Goal: Task Accomplishment & Management: Use online tool/utility

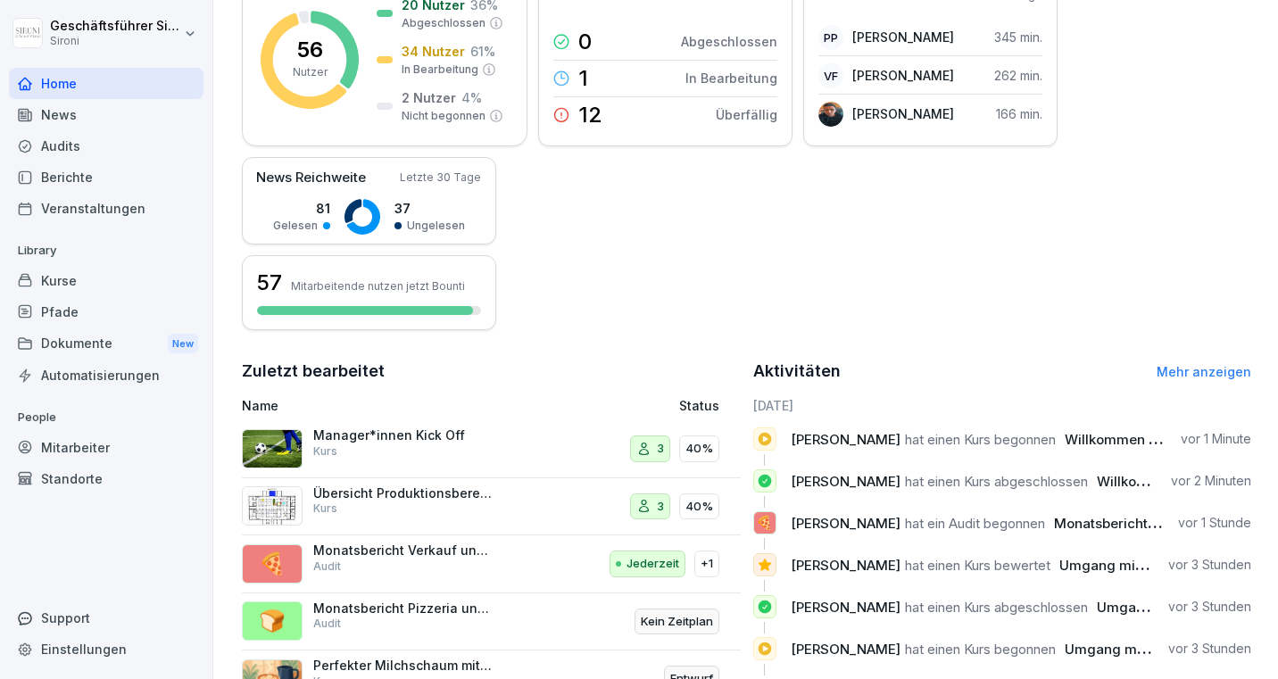
scroll to position [387, 0]
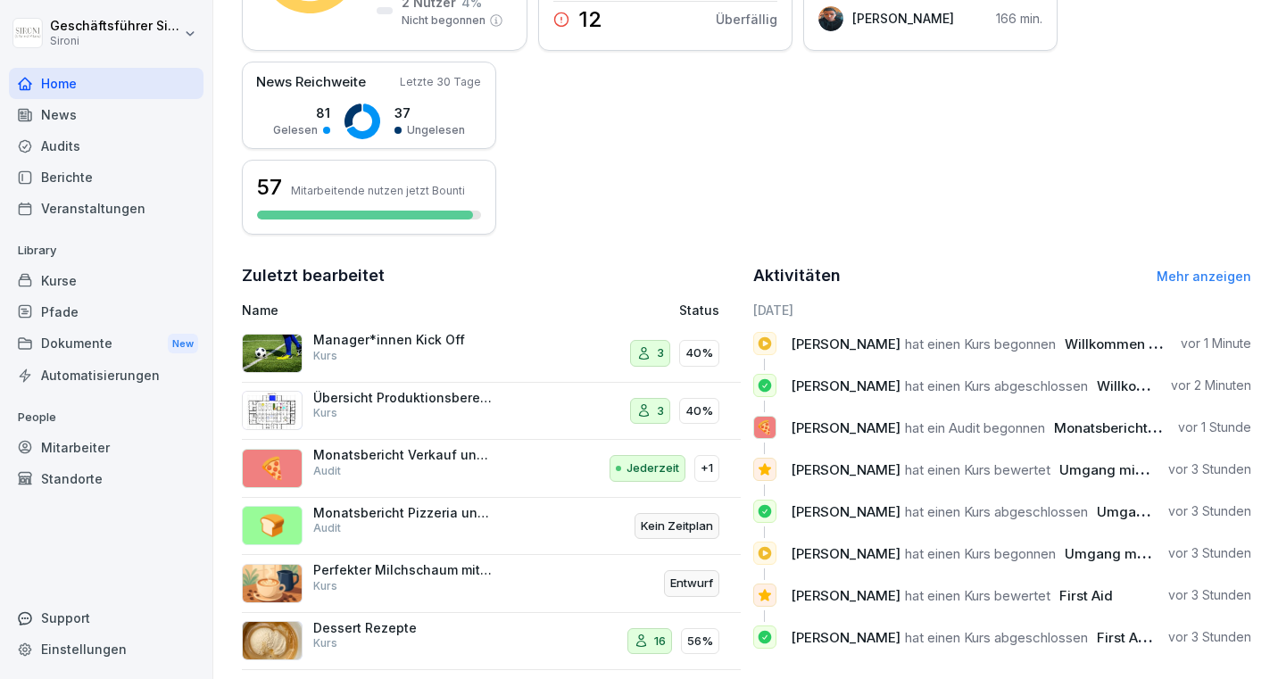
click at [64, 24] on html "Geschäftsführer [PERSON_NAME] Home News Audits Berichte Veranstaltungen Library…" at bounding box center [639, 339] width 1278 height 679
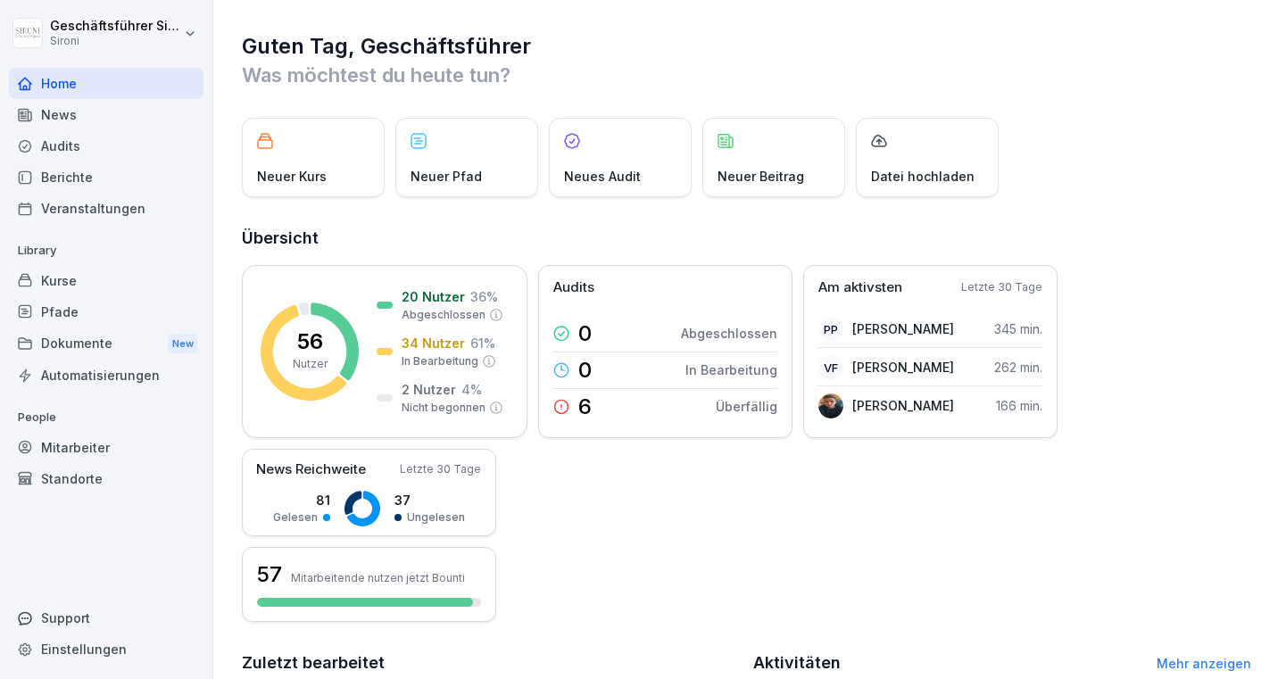
click at [77, 146] on div "Audits" at bounding box center [106, 145] width 195 height 31
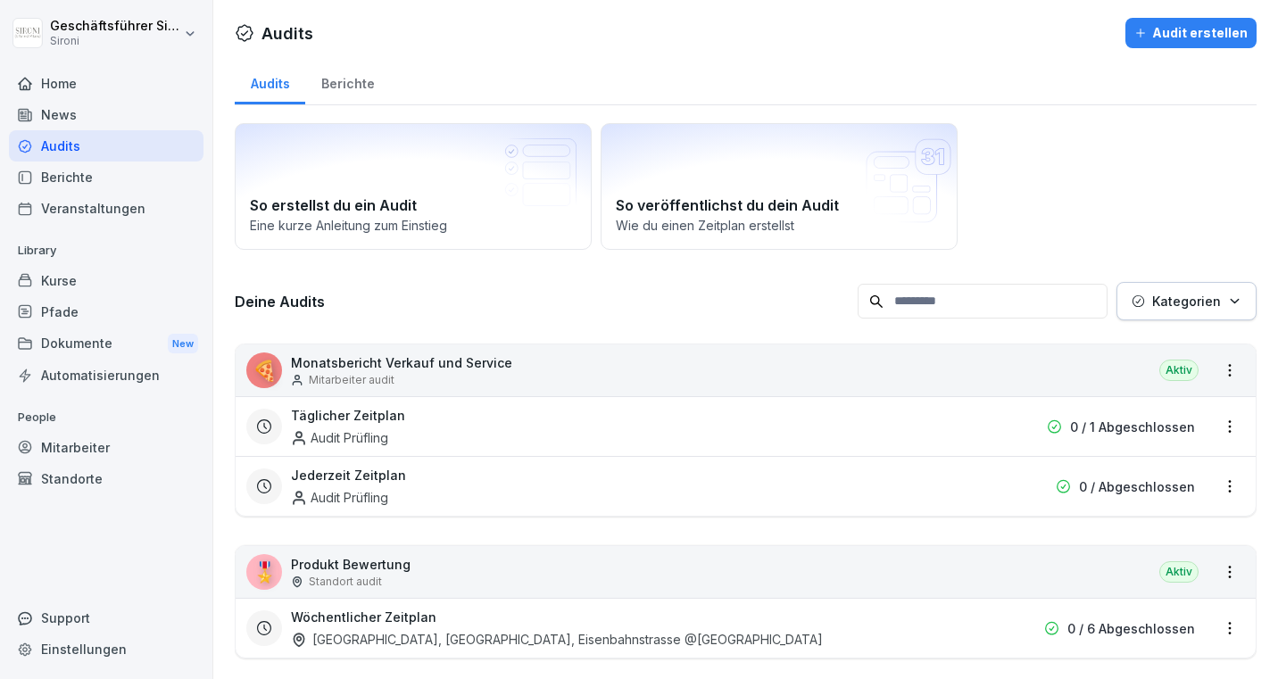
click at [1229, 369] on html "Geschäftsführer Sironi Sironi Home News Audits Berichte Veranstaltungen Library…" at bounding box center [639, 339] width 1278 height 679
click at [0, 0] on link "Zeitplan erstellen" at bounding box center [0, 0] width 0 height 0
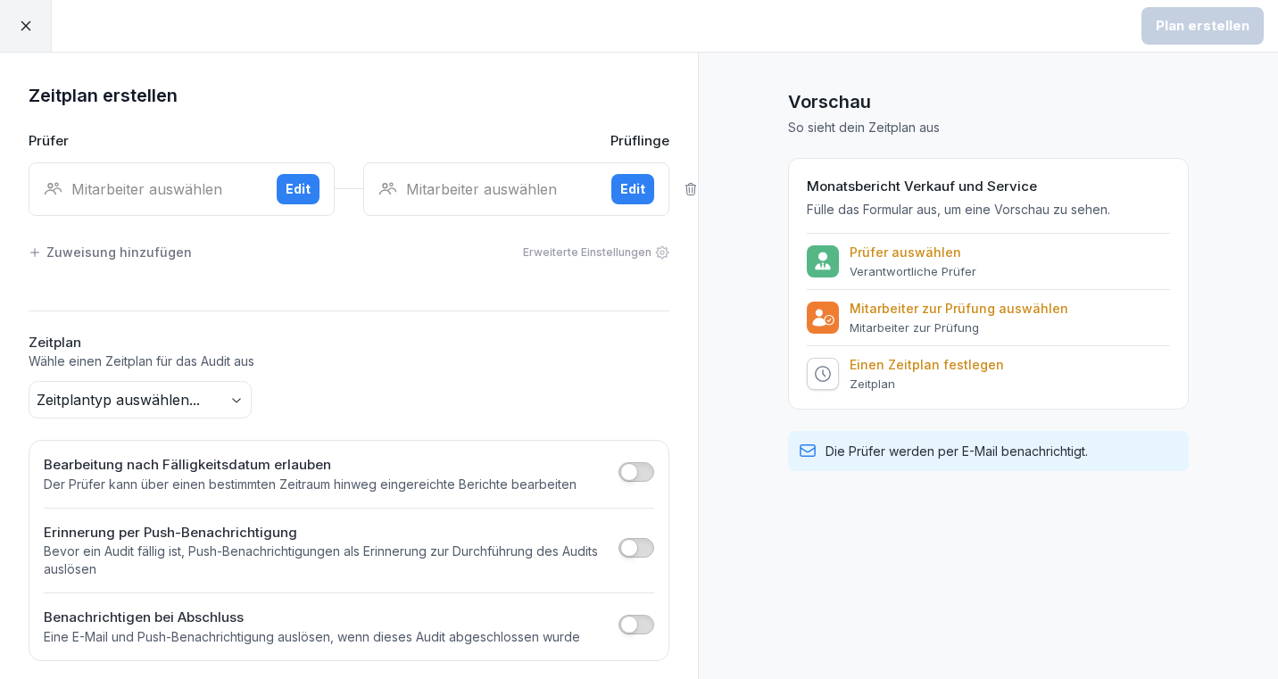
click at [158, 182] on div "Mitarbeiter auswählen" at bounding box center [153, 188] width 219 height 21
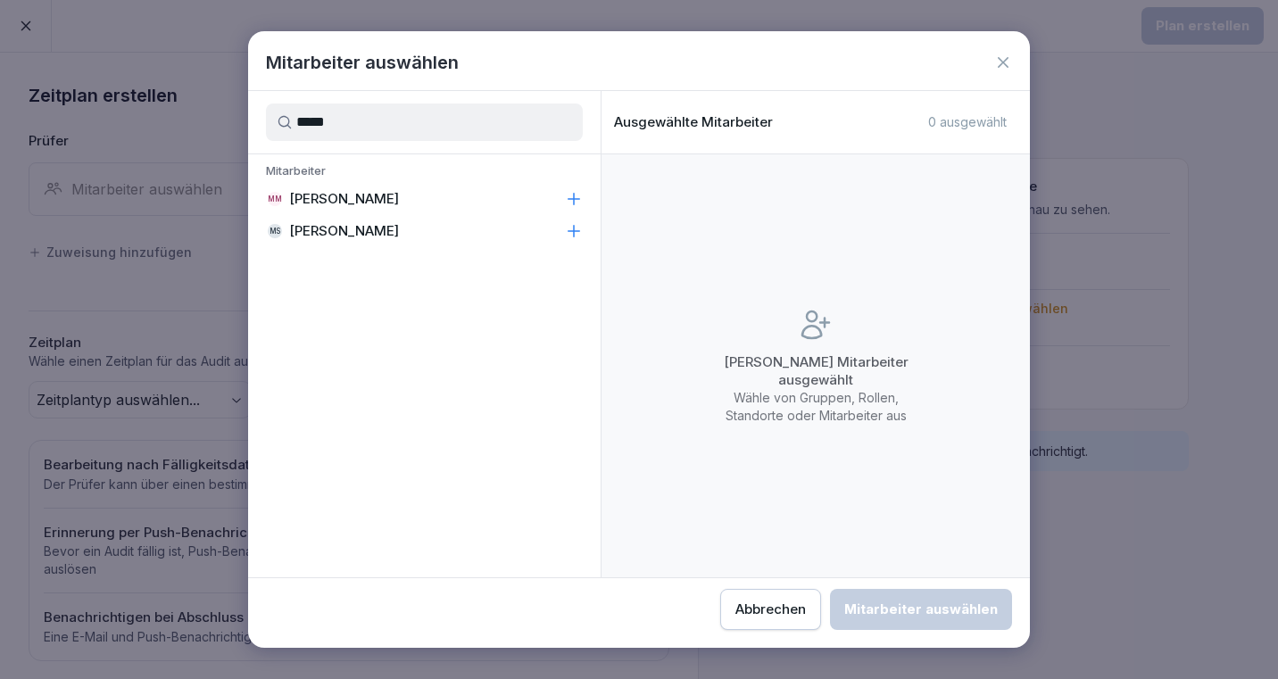
type input "*****"
click at [347, 192] on p "Michela Mastrella" at bounding box center [344, 199] width 110 height 18
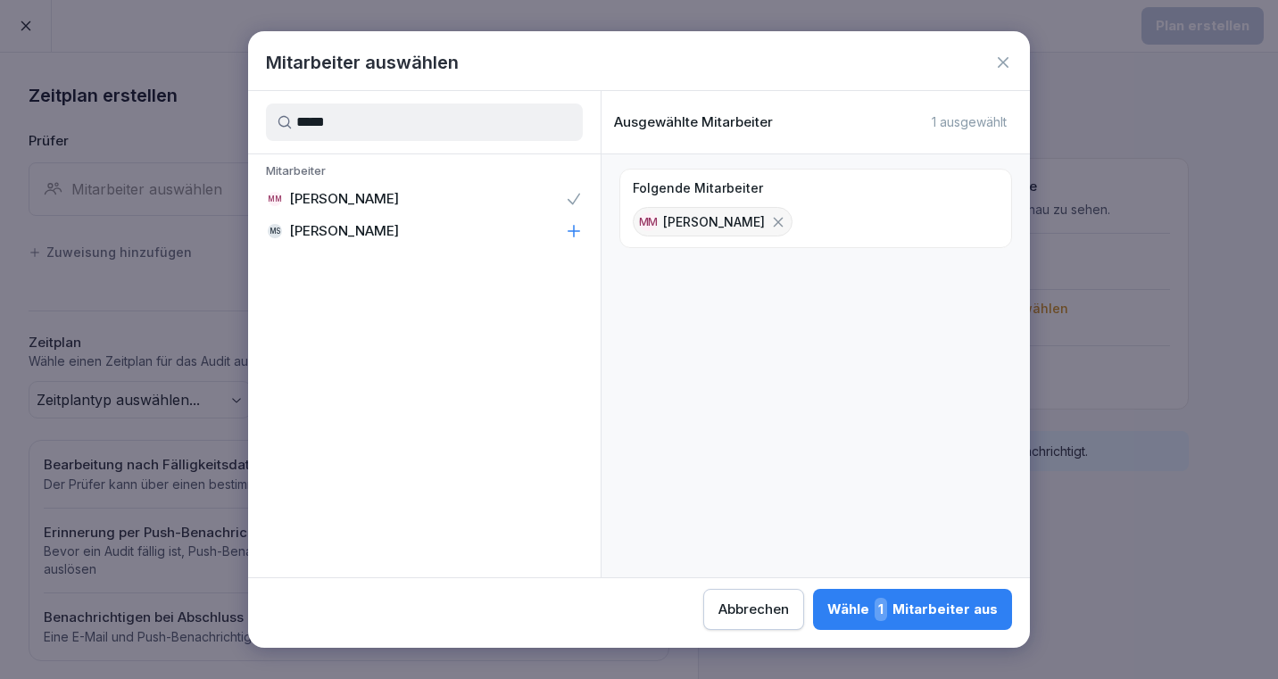
click at [940, 600] on div "Wähle 1 Mitarbeiter aus" at bounding box center [912, 609] width 170 height 23
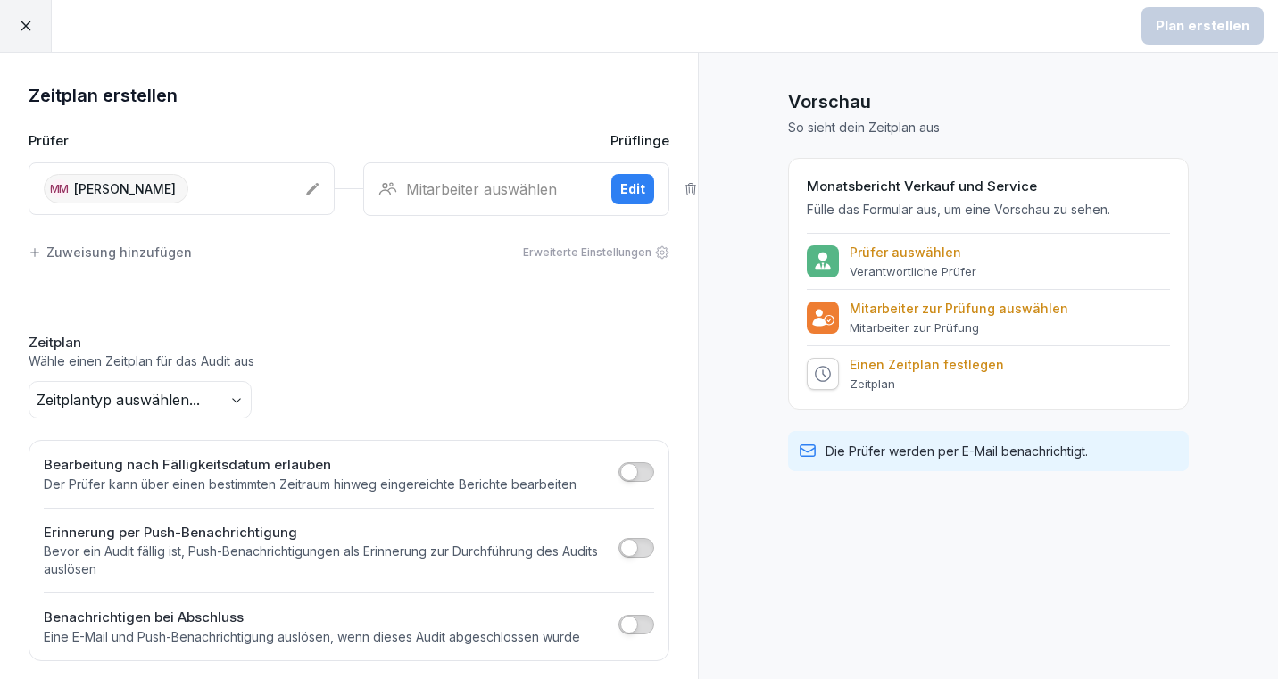
click at [492, 192] on div "Mitarbeiter auswählen" at bounding box center [487, 188] width 219 height 21
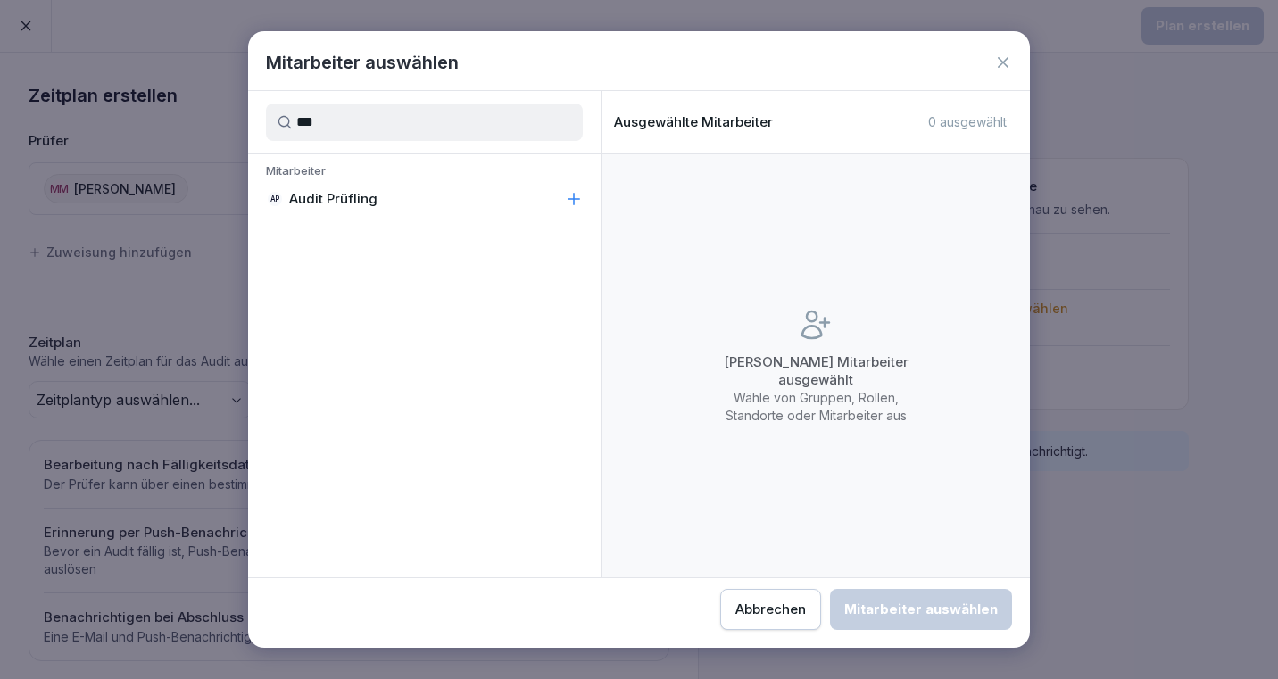
type input "***"
click at [360, 203] on p "Audit Prüfling" at bounding box center [333, 199] width 88 height 18
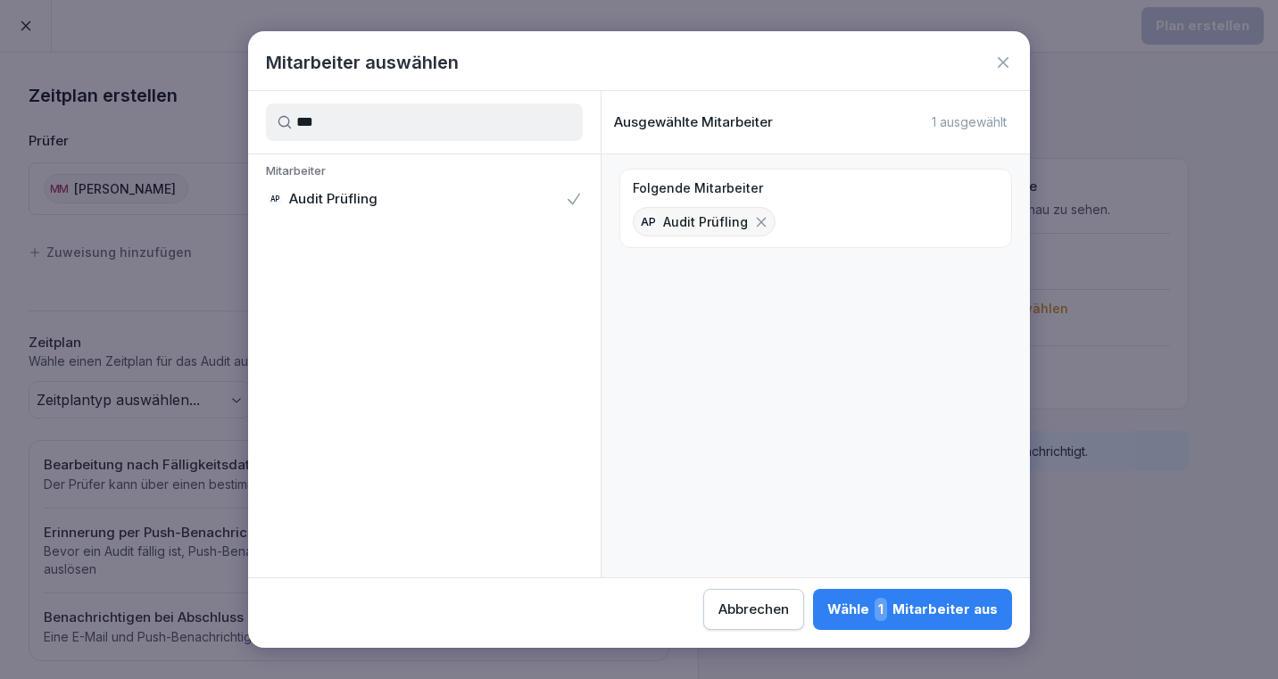
click at [961, 603] on div "Wähle 1 Mitarbeiter aus" at bounding box center [912, 609] width 170 height 23
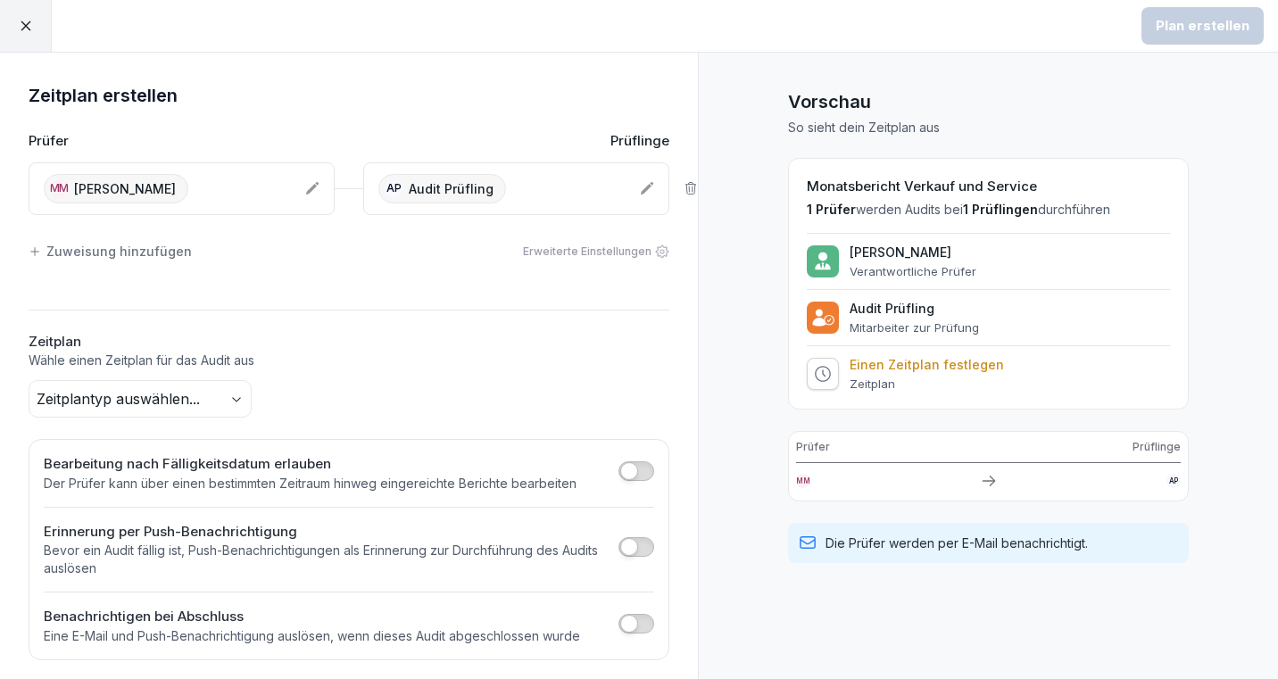
click at [215, 398] on body "Plan erstellen Zeitplan erstellen Prüfer Prüflinge MM Michela Mastrella AP Audi…" at bounding box center [639, 339] width 1278 height 679
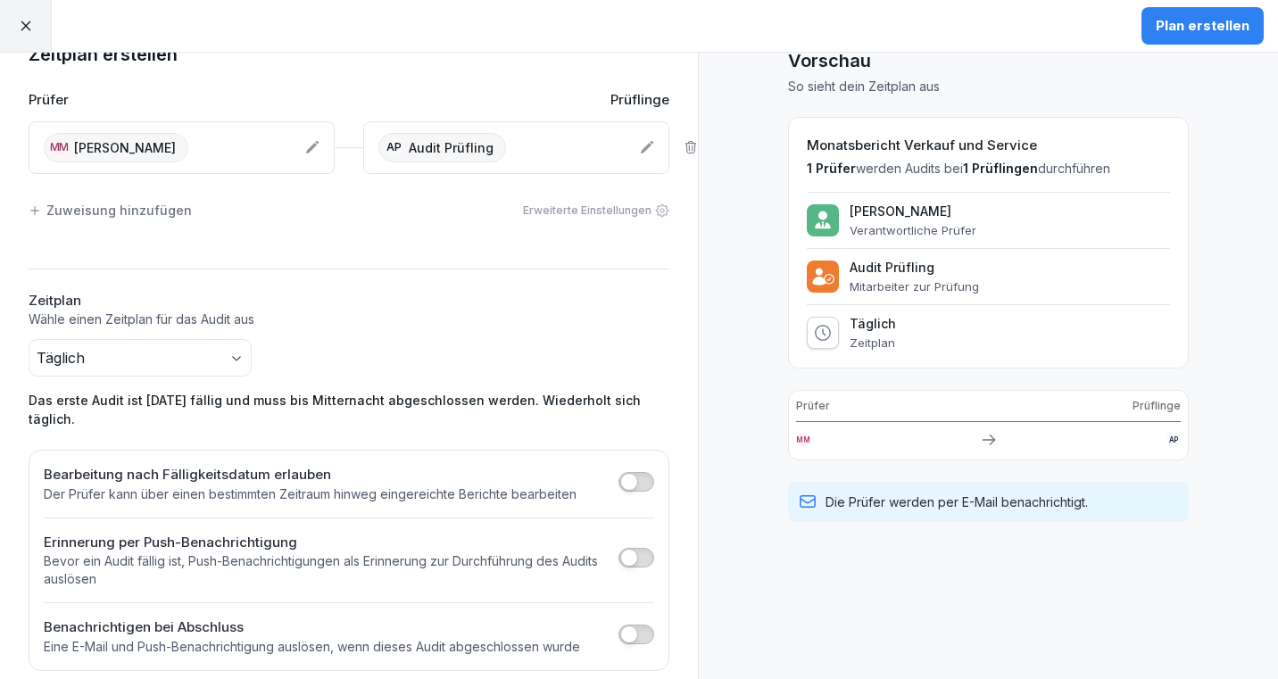
scroll to position [38, 0]
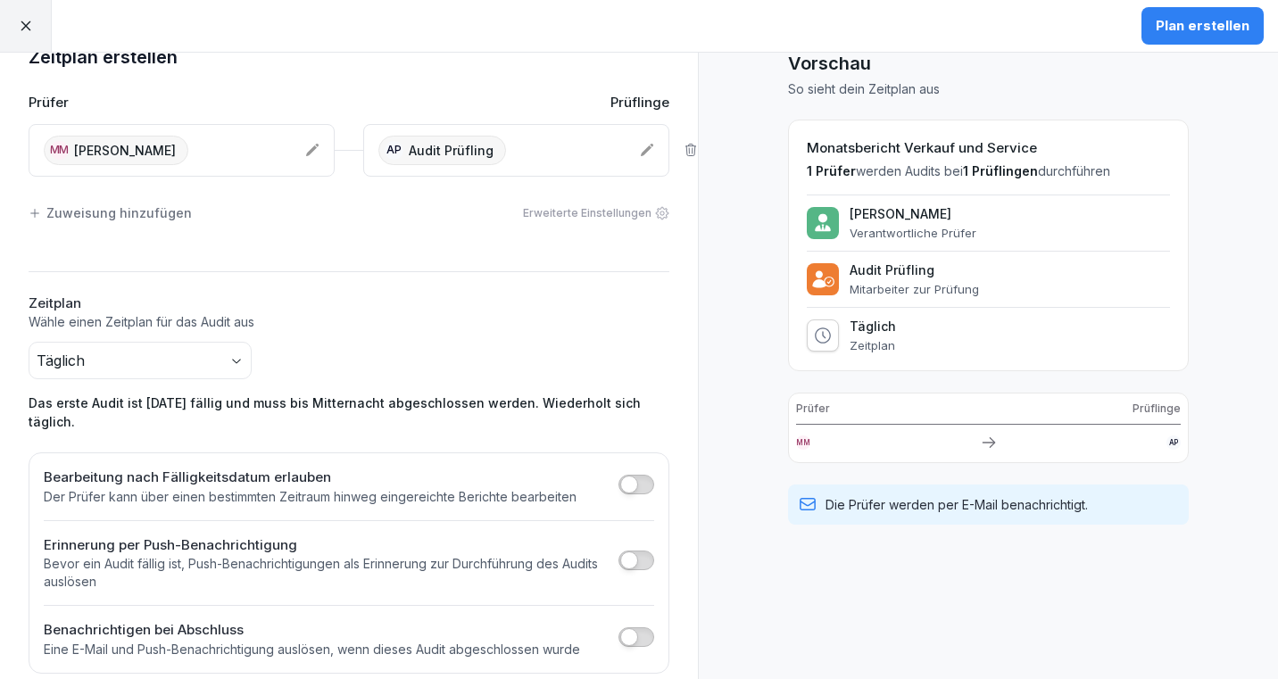
click at [1206, 25] on div "Plan erstellen" at bounding box center [1202, 26] width 94 height 20
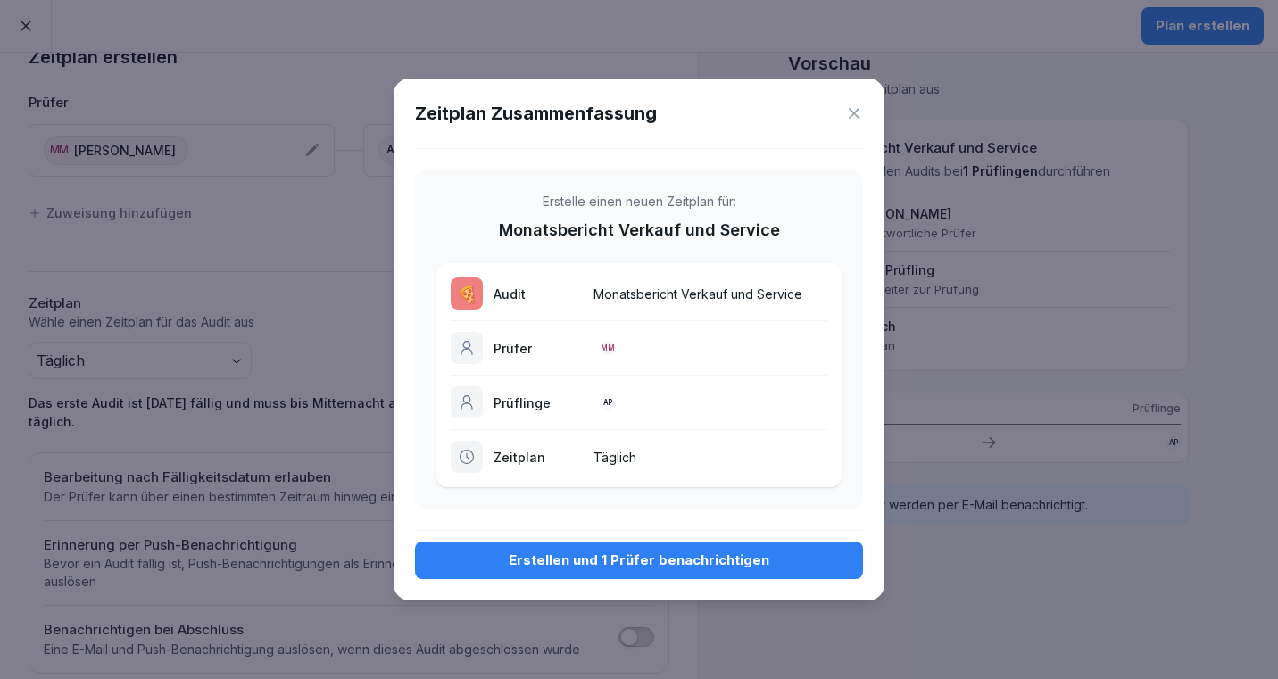
click at [673, 561] on div "Erstellen und 1 Prüfer benachrichtigen" at bounding box center [638, 560] width 419 height 20
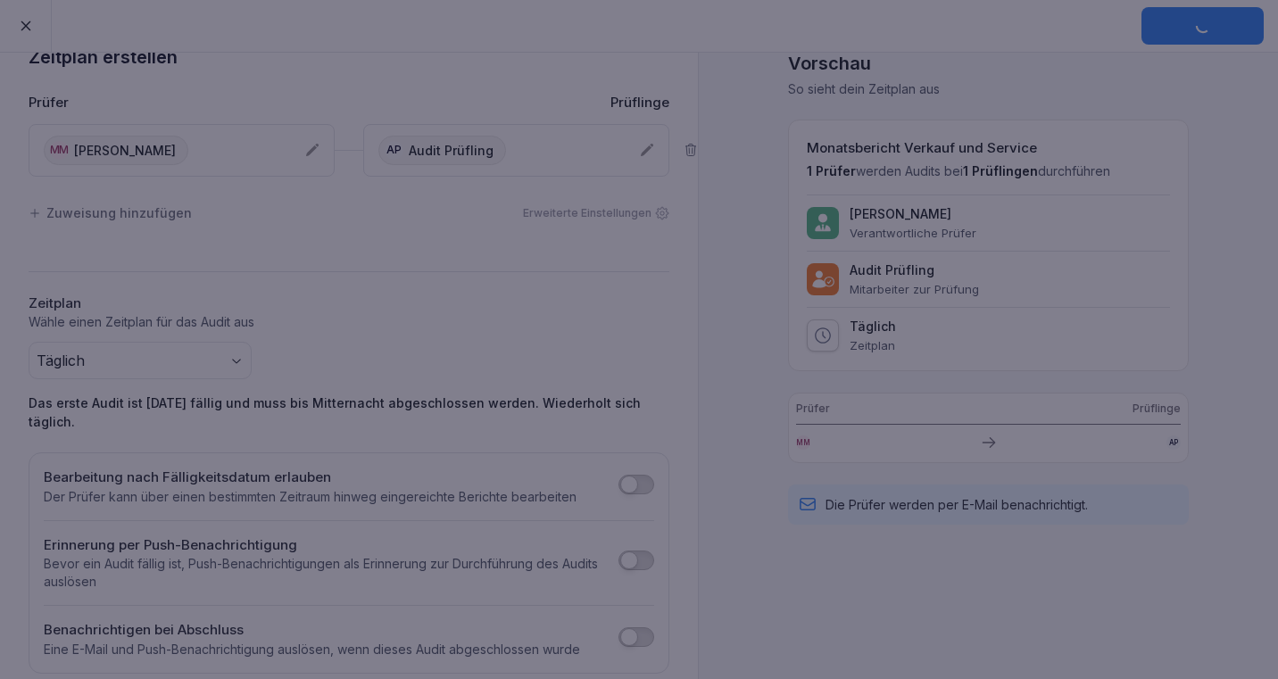
click at [627, 54] on div at bounding box center [639, 339] width 1278 height 679
